Goal: Information Seeking & Learning: Learn about a topic

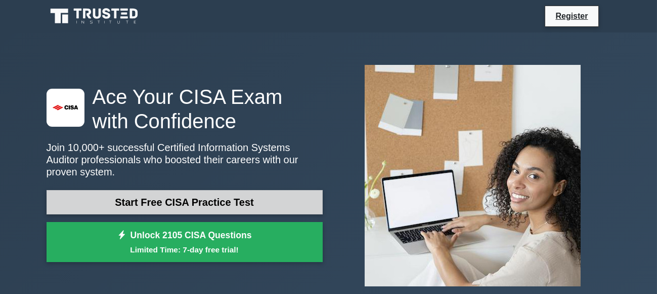
click at [244, 196] on link "Start Free CISA Practice Test" at bounding box center [185, 202] width 276 height 24
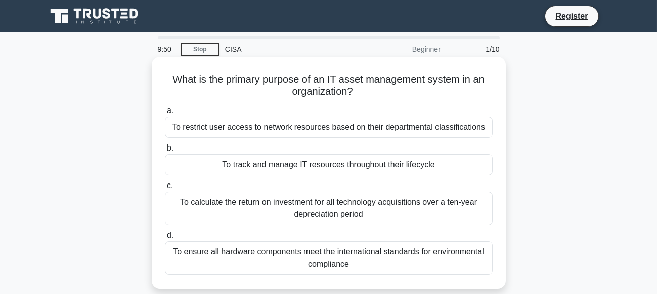
click at [186, 130] on div "To restrict user access to network resources based on their departmental classi…" at bounding box center [329, 126] width 328 height 21
click at [165, 114] on input "a. To restrict user access to network resources based on their departmental cla…" at bounding box center [165, 110] width 0 height 7
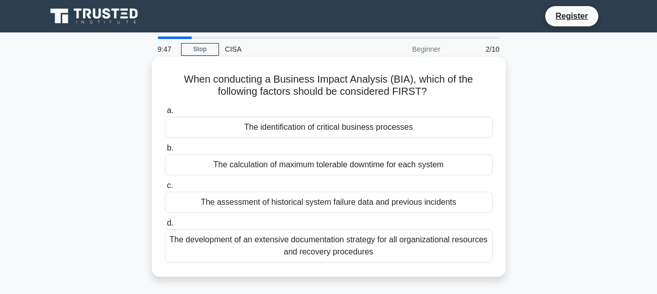
click at [215, 129] on div "The identification of critical business processes" at bounding box center [329, 126] width 328 height 21
click at [165, 114] on input "a. The identification of critical business processes" at bounding box center [165, 110] width 0 height 7
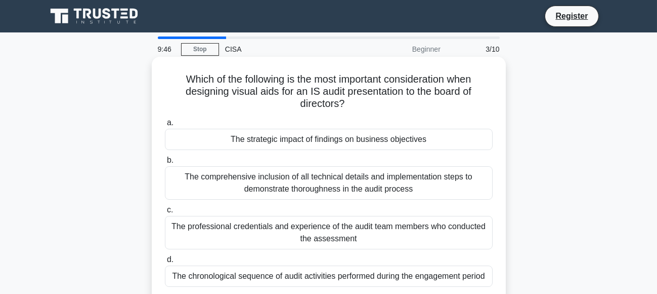
click at [216, 129] on div "The strategic impact of findings on business objectives" at bounding box center [329, 139] width 328 height 21
click at [165, 126] on input "a. The strategic impact of findings on business objectives" at bounding box center [165, 122] width 0 height 7
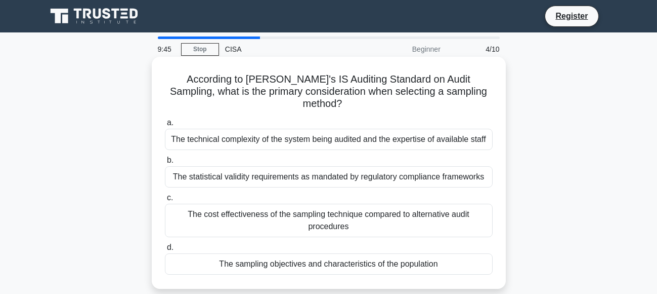
click at [245, 134] on div "The technical complexity of the system being audited and the expertise of avail…" at bounding box center [329, 139] width 328 height 21
click at [165, 126] on input "a. The technical complexity of the system being audited and the expertise of av…" at bounding box center [165, 122] width 0 height 7
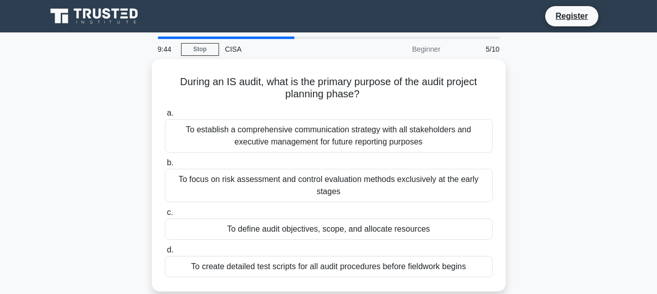
click at [264, 129] on div "To establish a comprehensive communication strategy with all stakeholders and e…" at bounding box center [329, 135] width 328 height 33
click at [165, 116] on input "a. To establish a comprehensive communication strategy with all stakeholders an…" at bounding box center [165, 113] width 0 height 7
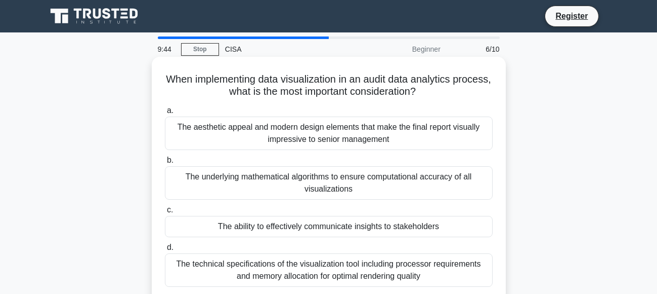
click at [272, 129] on div "The aesthetic appeal and modern design elements that make the final report visu…" at bounding box center [329, 132] width 328 height 33
click at [165, 114] on input "a. The aesthetic appeal and modern design elements that make the final report v…" at bounding box center [165, 110] width 0 height 7
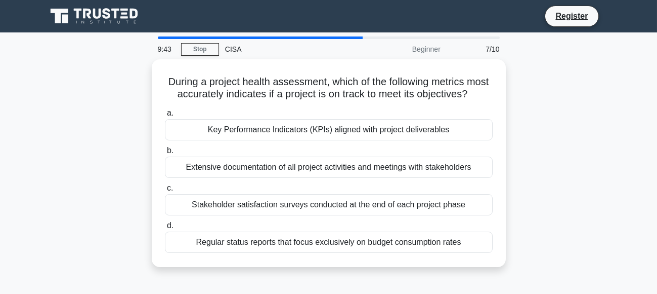
click at [295, 123] on label "a. Key Performance Indicators (KPIs) aligned with project deliverables" at bounding box center [329, 123] width 328 height 33
click at [165, 116] on input "a. Key Performance Indicators (KPIs) aligned with project deliverables" at bounding box center [165, 113] width 0 height 7
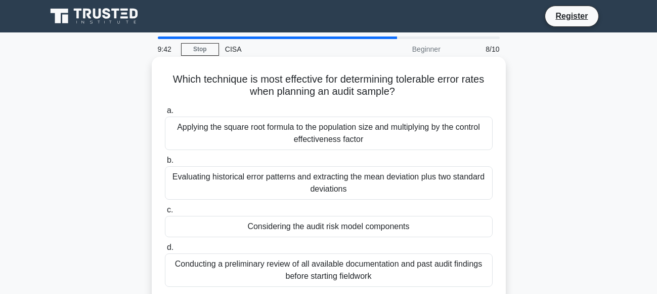
click at [314, 132] on div "Applying the square root formula to the population size and multiplying by the …" at bounding box center [329, 132] width 328 height 33
click at [165, 114] on input "a. Applying the square root formula to the population size and multiplying by t…" at bounding box center [165, 110] width 0 height 7
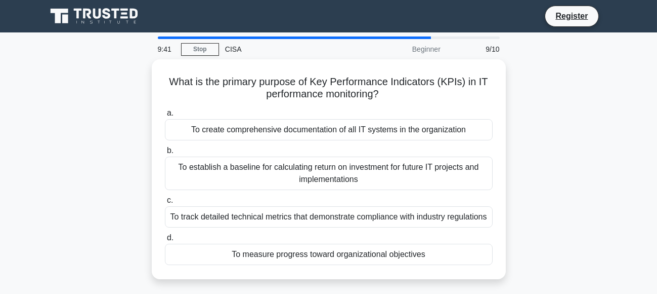
click at [314, 133] on div "To create comprehensive documentation of all IT systems in the organization" at bounding box center [329, 129] width 328 height 21
click at [165, 116] on input "a. To create comprehensive documentation of all IT systems in the organization" at bounding box center [165, 113] width 0 height 7
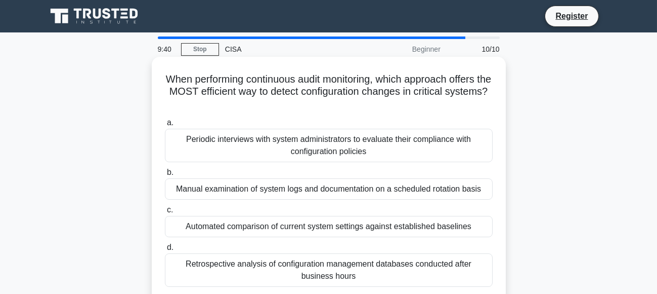
click at [319, 146] on div "Periodic interviews with system administrators to evaluate their compliance wit…" at bounding box center [329, 145] width 328 height 33
click at [165, 126] on input "a. Periodic interviews with system administrators to evaluate their compliance …" at bounding box center [165, 122] width 0 height 7
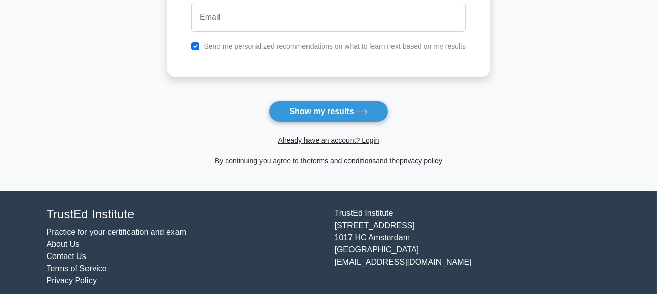
scroll to position [215, 0]
